Goal: Task Accomplishment & Management: Complete application form

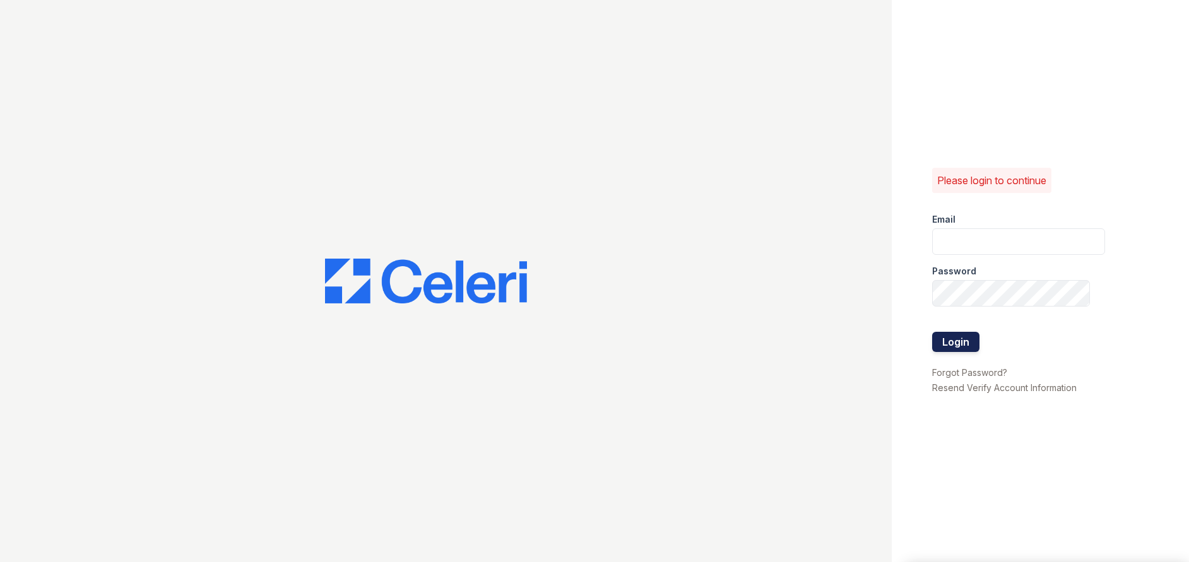
type input "[EMAIL_ADDRESS][DOMAIN_NAME]"
click at [963, 345] on button "Login" at bounding box center [955, 342] width 47 height 20
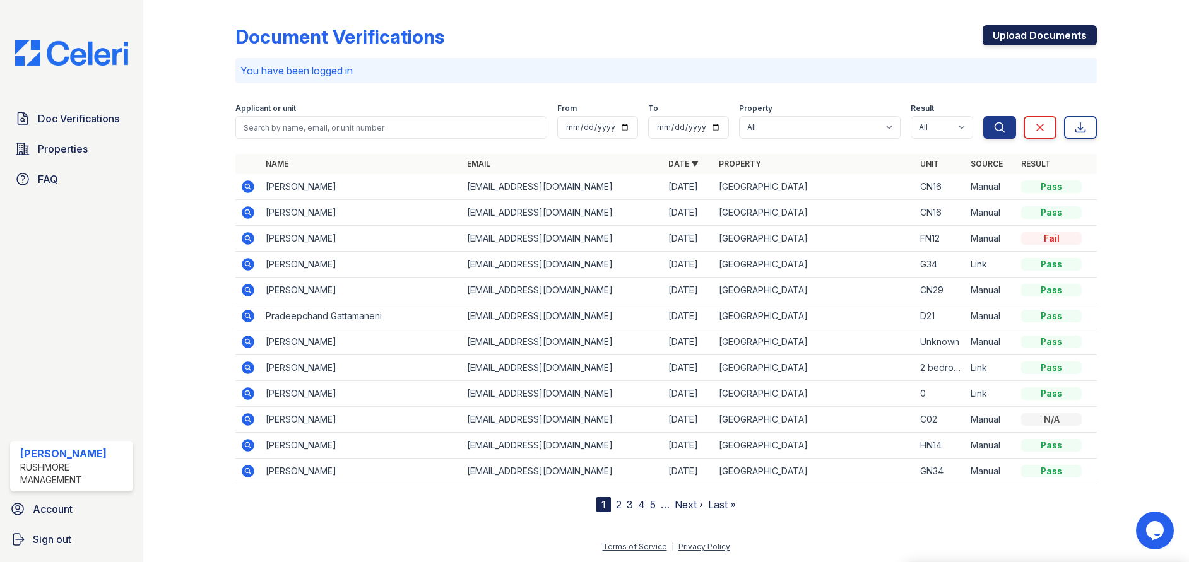
click at [1043, 30] on link "Upload Documents" at bounding box center [1040, 35] width 114 height 20
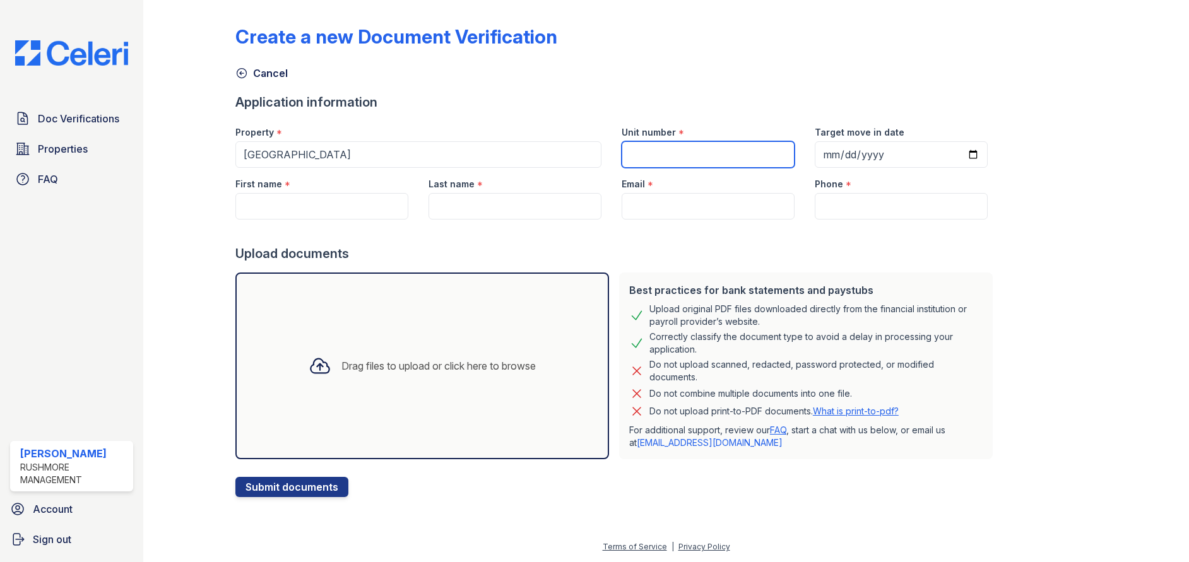
click at [660, 153] on input "Unit number" at bounding box center [708, 154] width 173 height 27
type input "H"
type input "GN34"
type input "[DATE]"
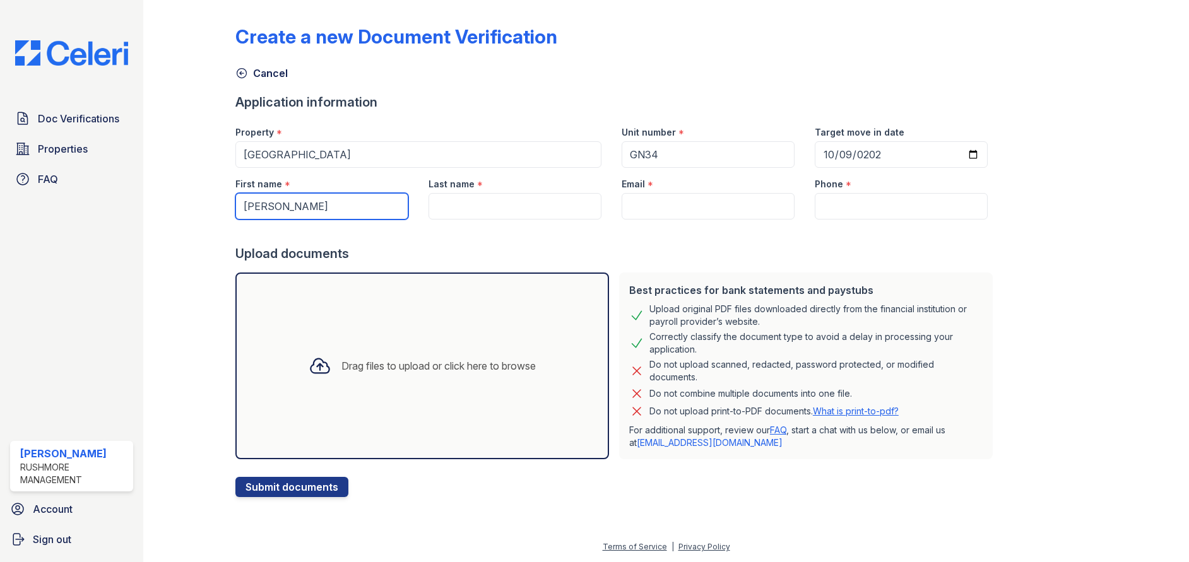
type input "[PERSON_NAME]"
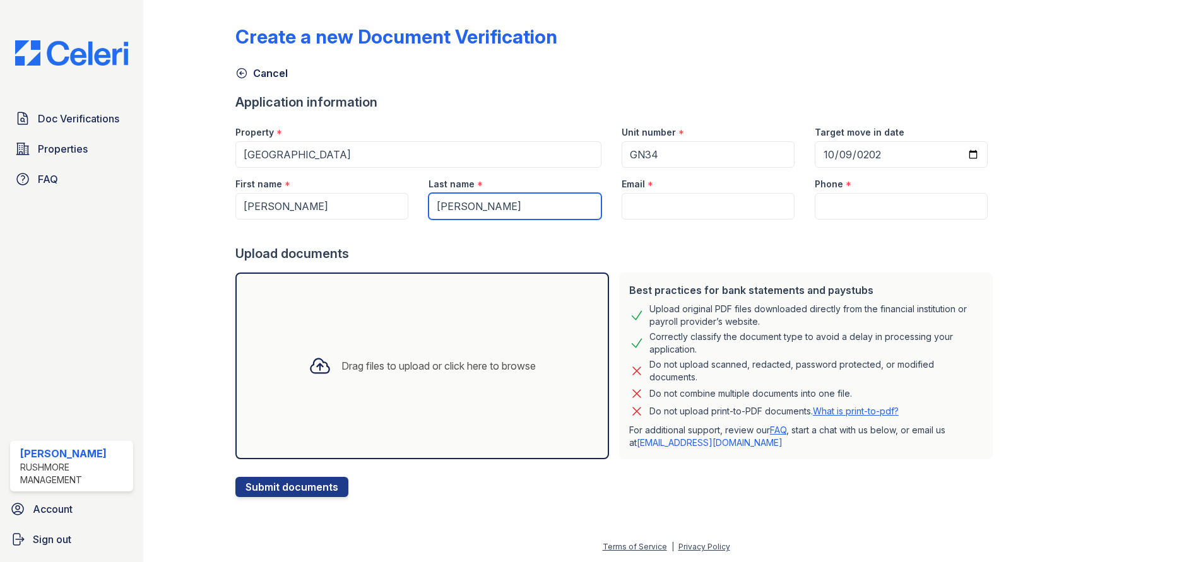
type input "[PERSON_NAME]"
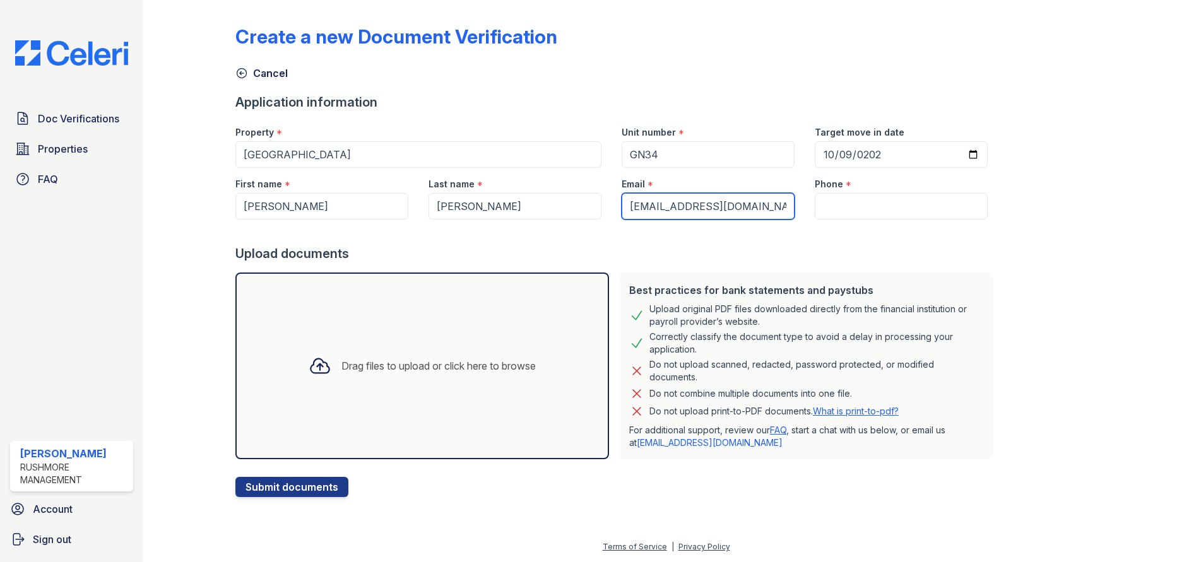
type input "[EMAIL_ADDRESS][DOMAIN_NAME]"
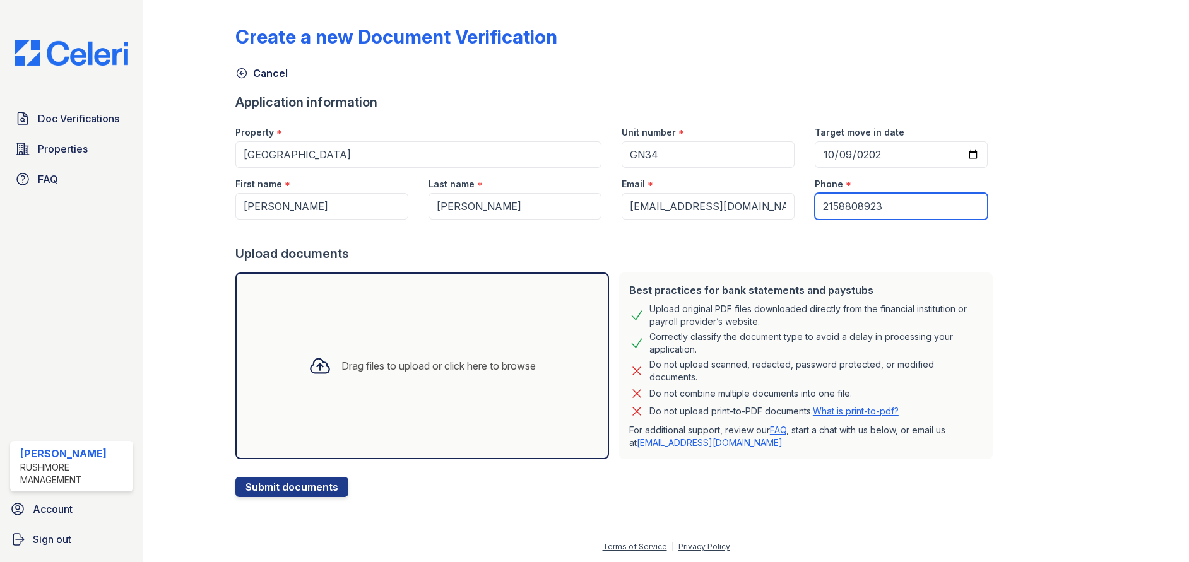
type input "2158808923"
click at [434, 365] on div "Drag files to upload or click here to browse" at bounding box center [438, 366] width 194 height 15
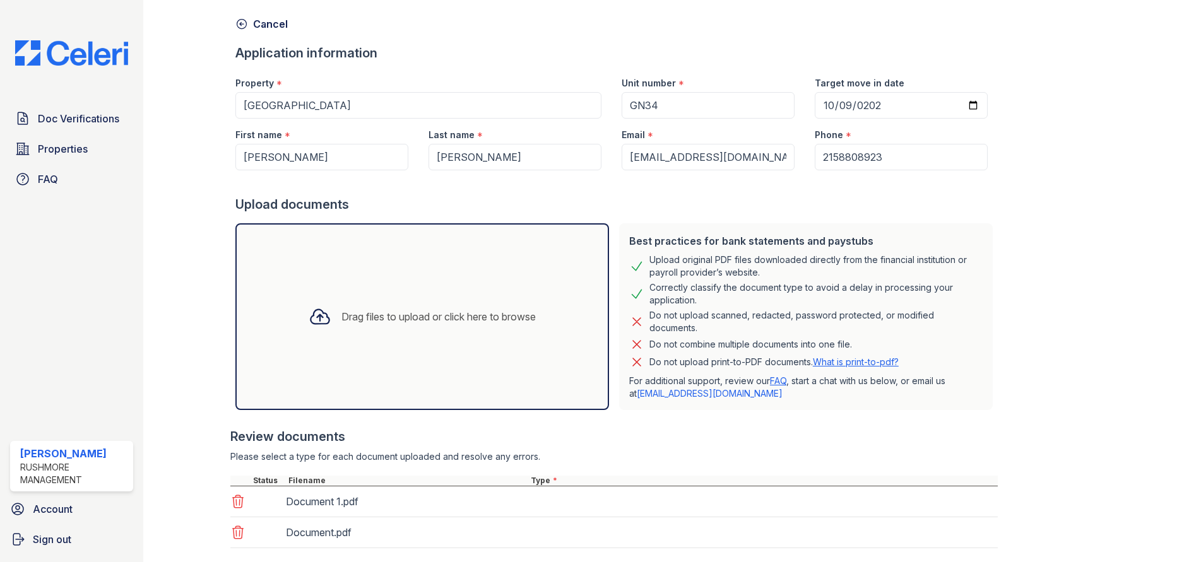
scroll to position [124, 0]
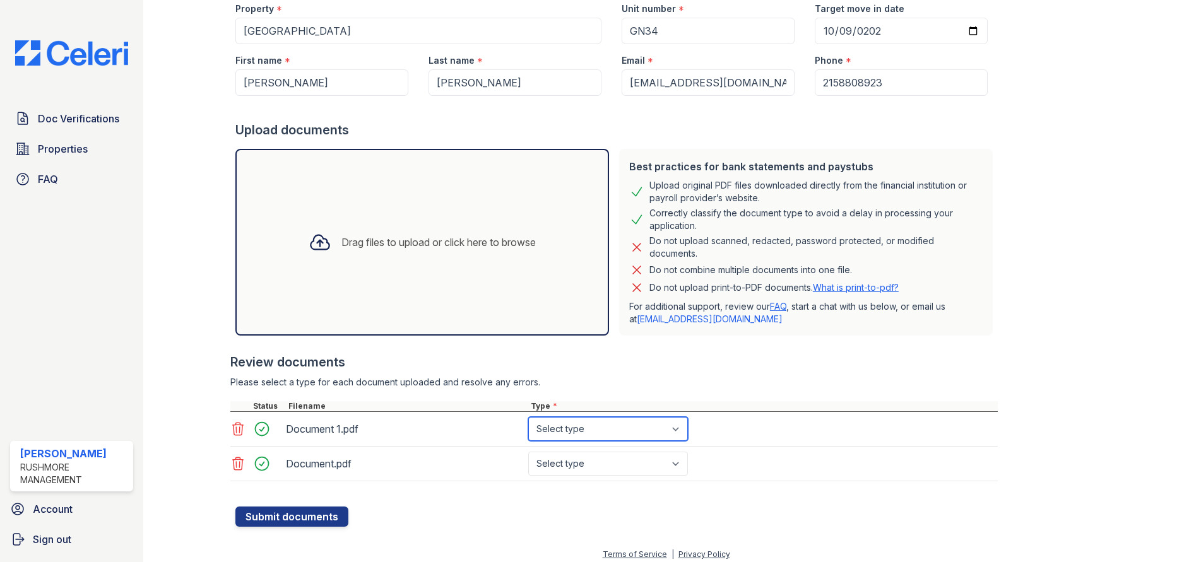
click at [573, 435] on select "Select type Paystub Bank Statement Offer Letter Tax Documents Benefit Award Let…" at bounding box center [608, 429] width 160 height 24
select select "bank_statement"
click at [528, 417] on select "Select type Paystub Bank Statement Offer Letter Tax Documents Benefit Award Let…" at bounding box center [608, 429] width 160 height 24
click at [593, 474] on select "Select type Paystub Bank Statement Offer Letter Tax Documents Benefit Award Let…" at bounding box center [608, 464] width 160 height 24
select select "bank_statement"
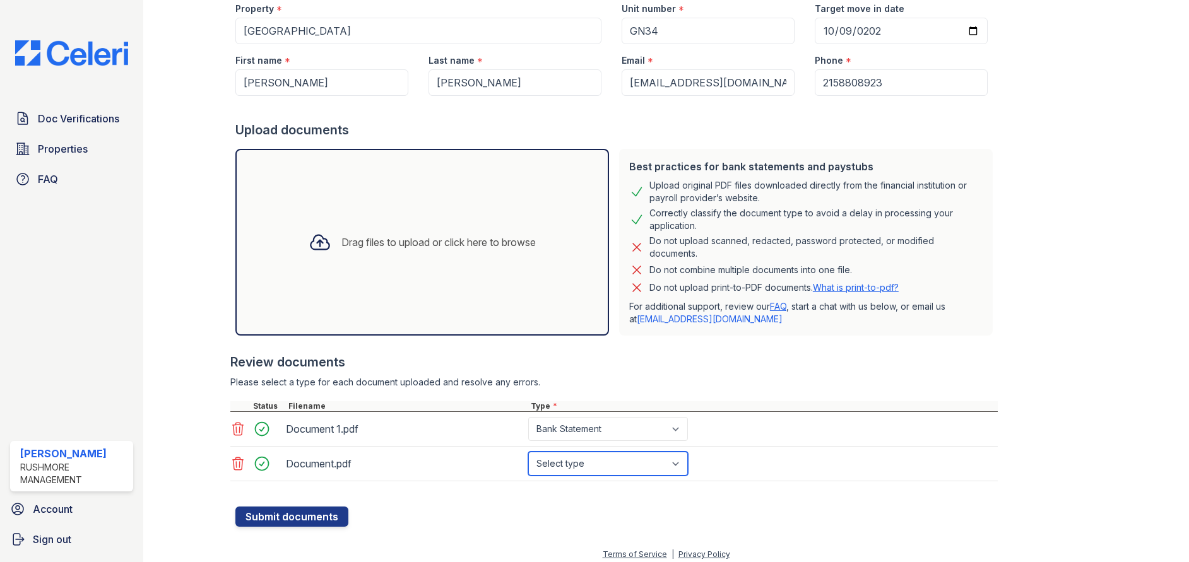
click at [528, 452] on select "Select type Paystub Bank Statement Offer Letter Tax Documents Benefit Award Let…" at bounding box center [608, 464] width 160 height 24
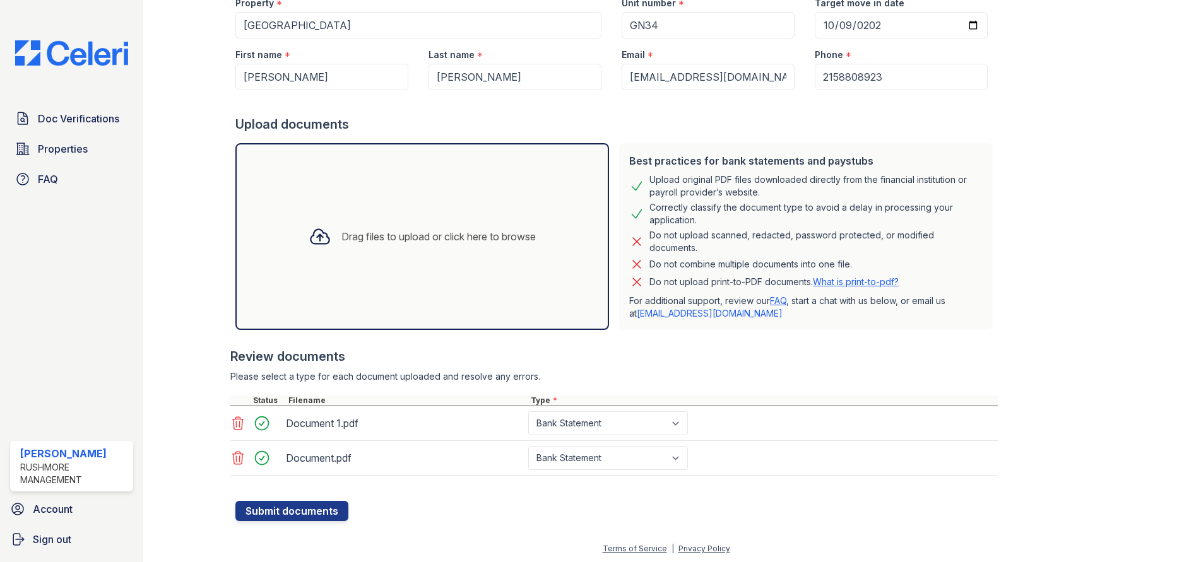
scroll to position [131, 0]
click at [830, 331] on div "Best practices for bank statements and paystubs Upload original PDF files downl…" at bounding box center [806, 234] width 384 height 197
click at [1107, 293] on div at bounding box center [1133, 197] width 72 height 646
click at [268, 507] on button "Submit documents" at bounding box center [291, 509] width 113 height 20
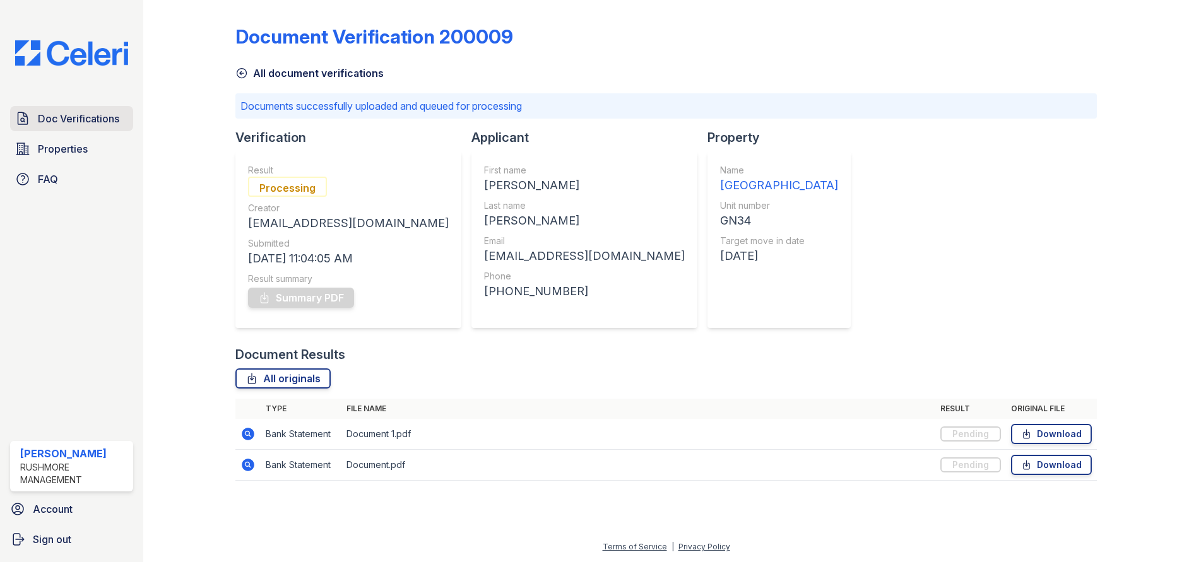
click at [67, 117] on span "Doc Verifications" at bounding box center [78, 118] width 81 height 15
